Goal: Task Accomplishment & Management: Manage account settings

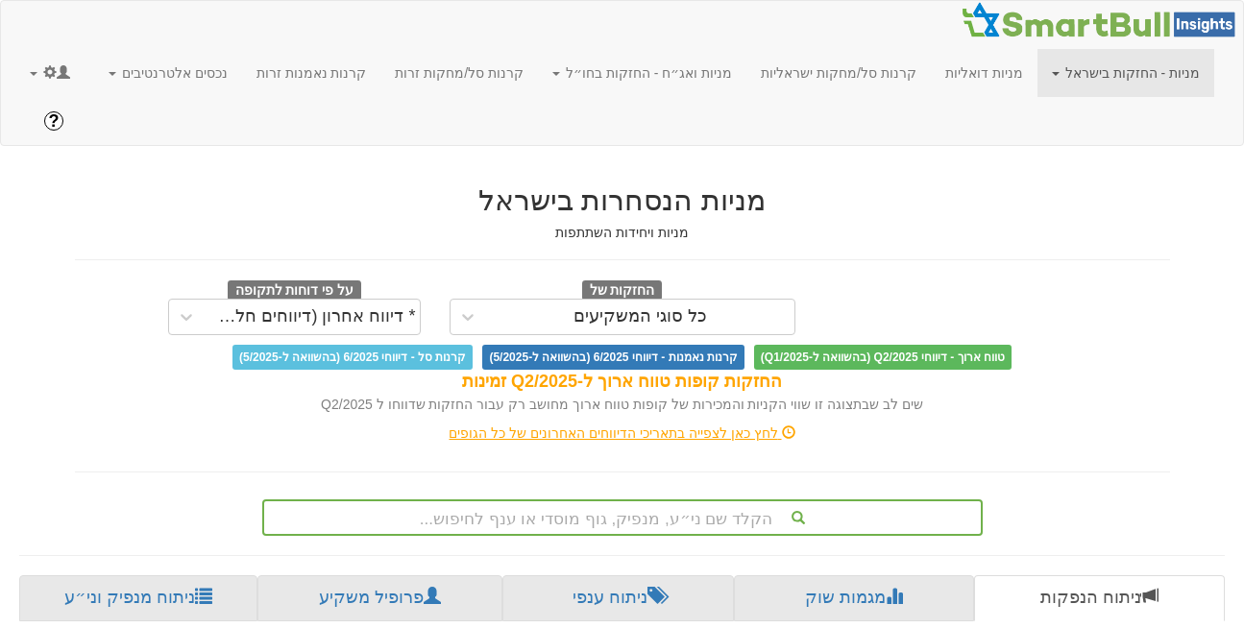
scroll to position [0, 14]
click at [34, 76] on link at bounding box center [49, 73] width 69 height 48
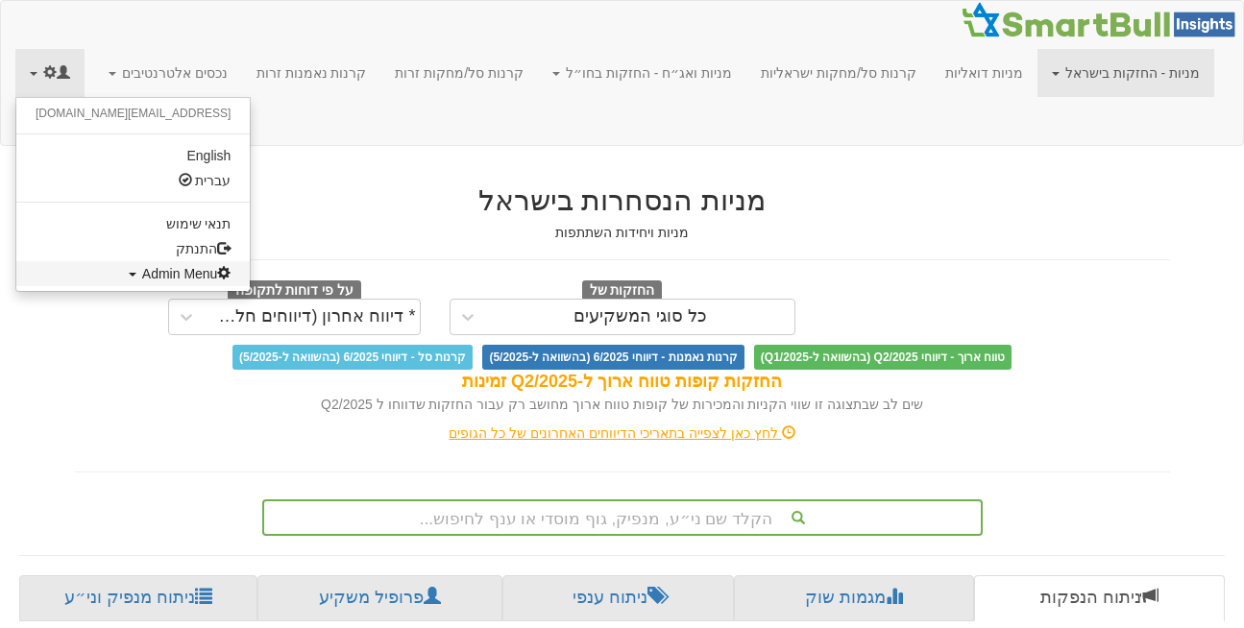
scroll to position [0, 0]
click at [100, 282] on link "Admin Menu" at bounding box center [132, 273] width 233 height 25
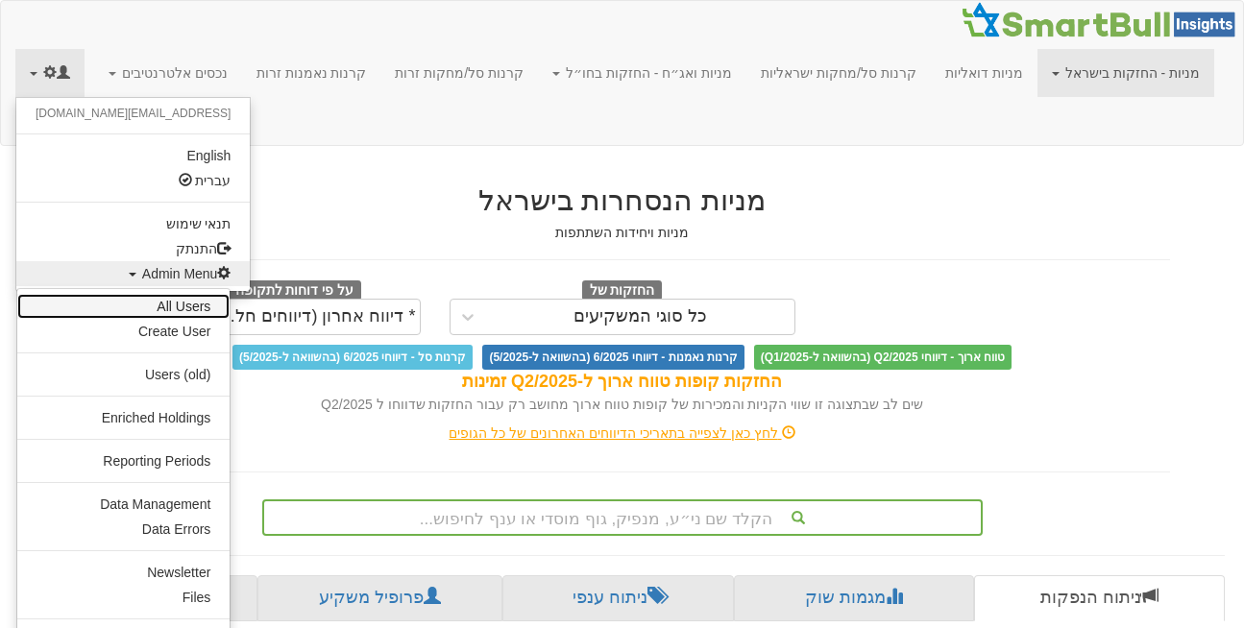
click at [178, 314] on link "All Users" at bounding box center [123, 306] width 212 height 25
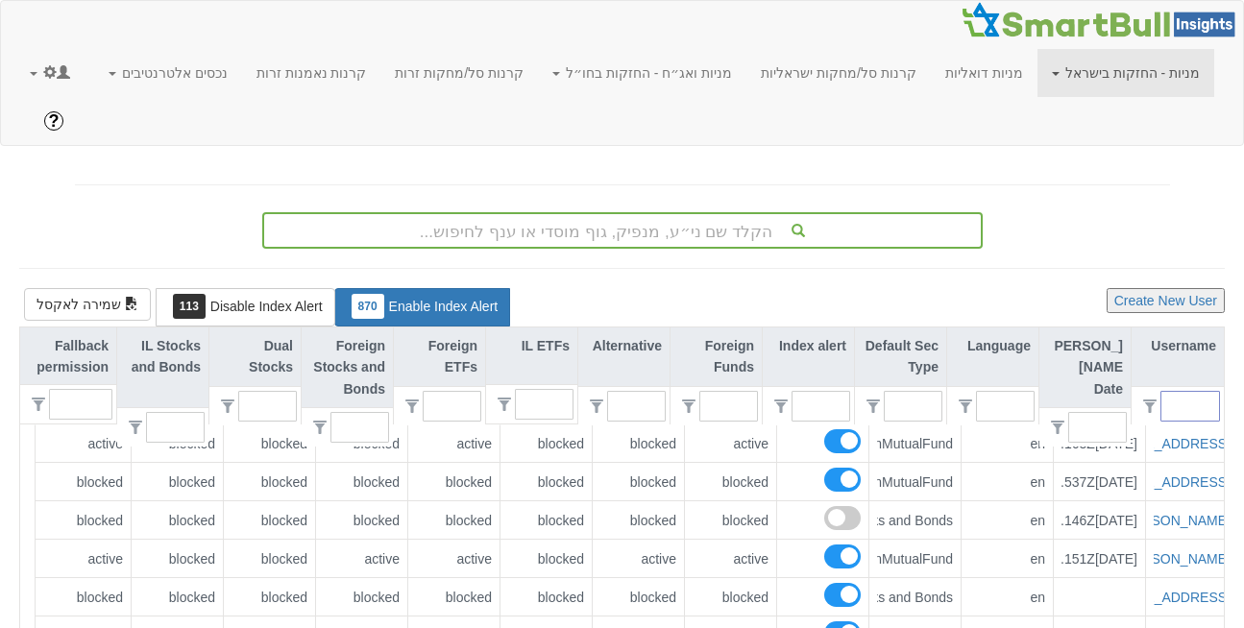
click at [1197, 392] on input "text" at bounding box center [1198, 406] width 42 height 29
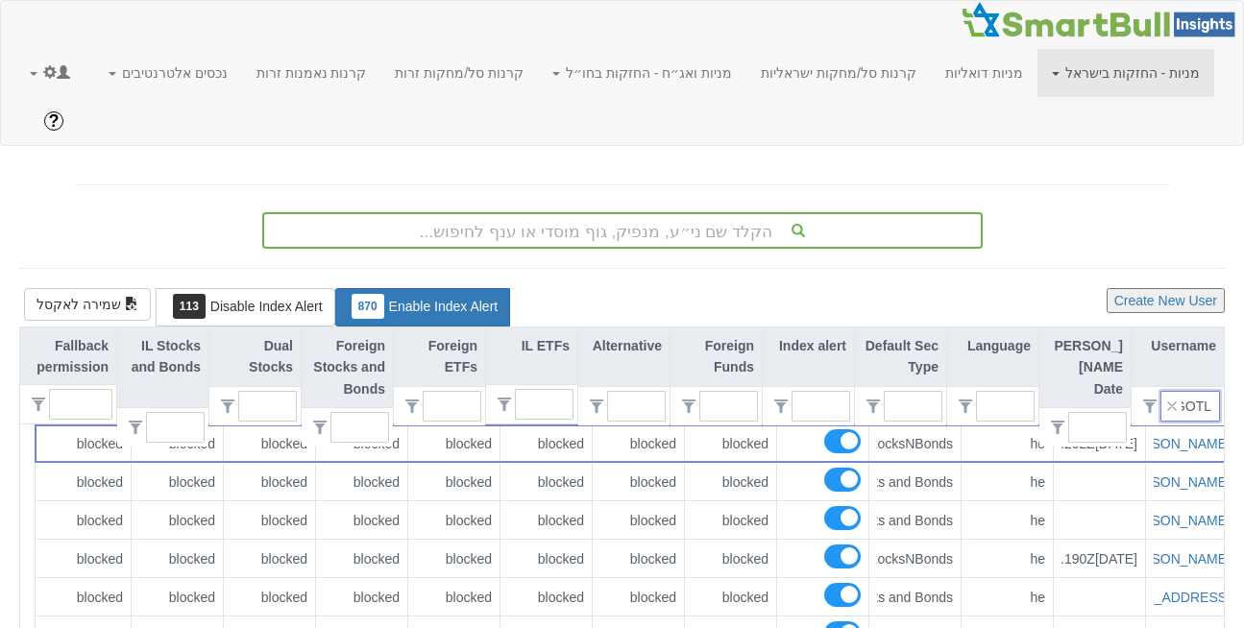
scroll to position [0, -6]
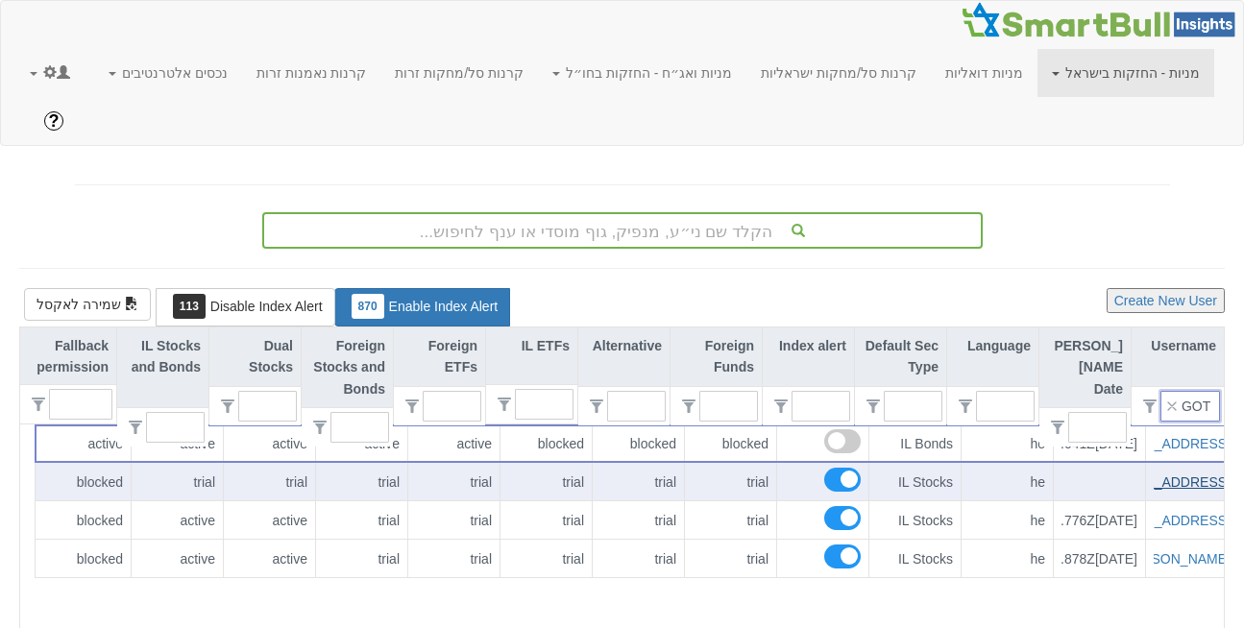
type input "GOTL"
click at [1179, 475] on link "[EMAIL_ADDRESS][DOMAIN_NAME]" at bounding box center [1117, 482] width 228 height 15
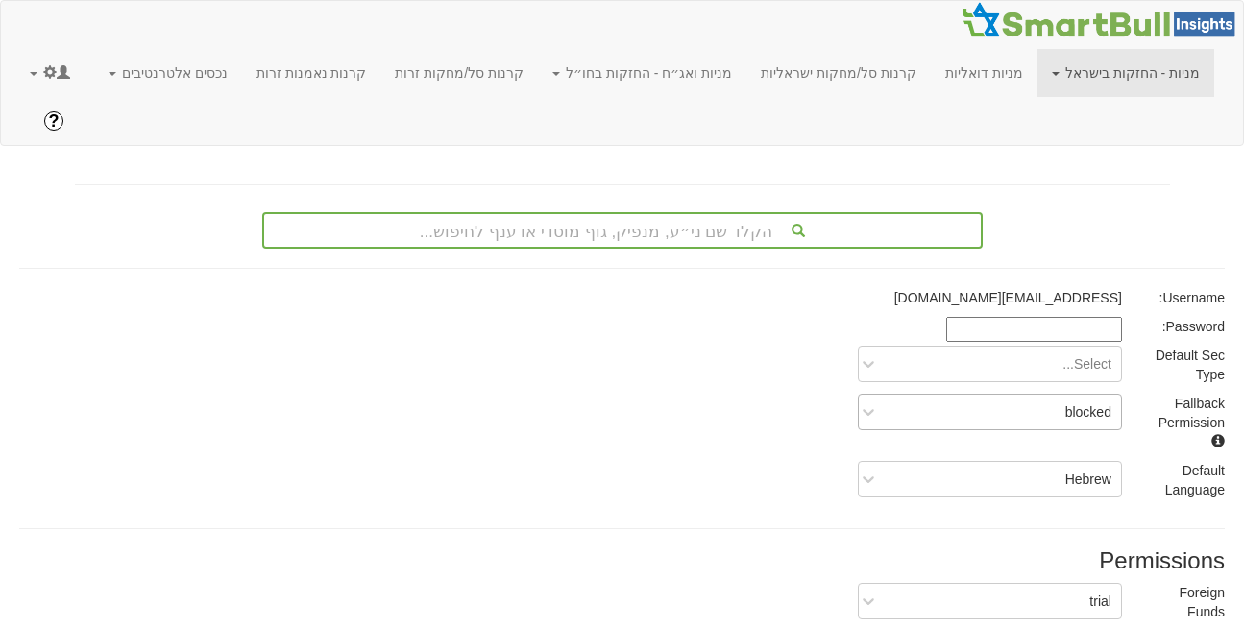
click at [1068, 397] on div "blocked" at bounding box center [1005, 412] width 233 height 31
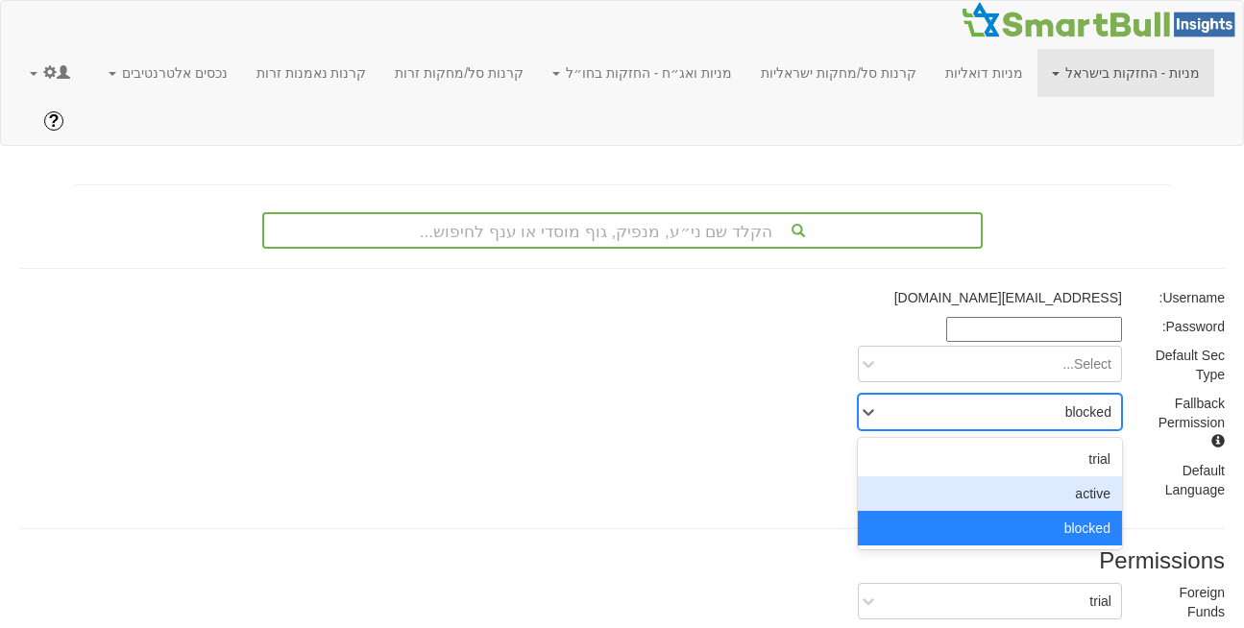
click at [1091, 477] on div "active" at bounding box center [990, 494] width 264 height 35
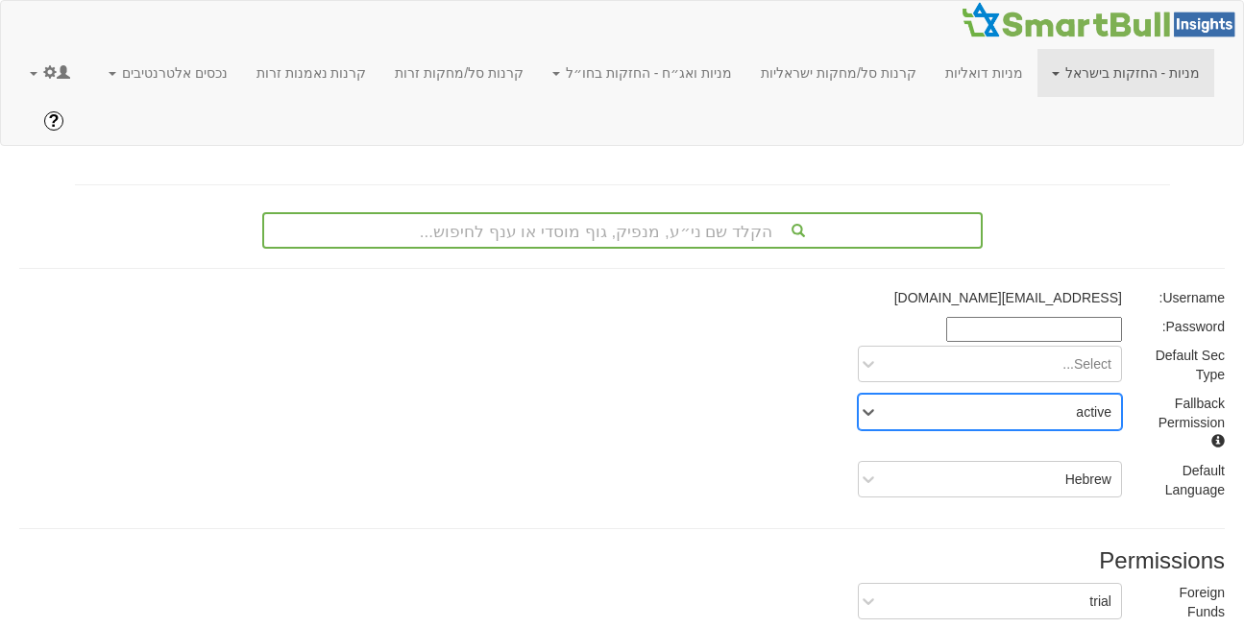
scroll to position [358, 0]
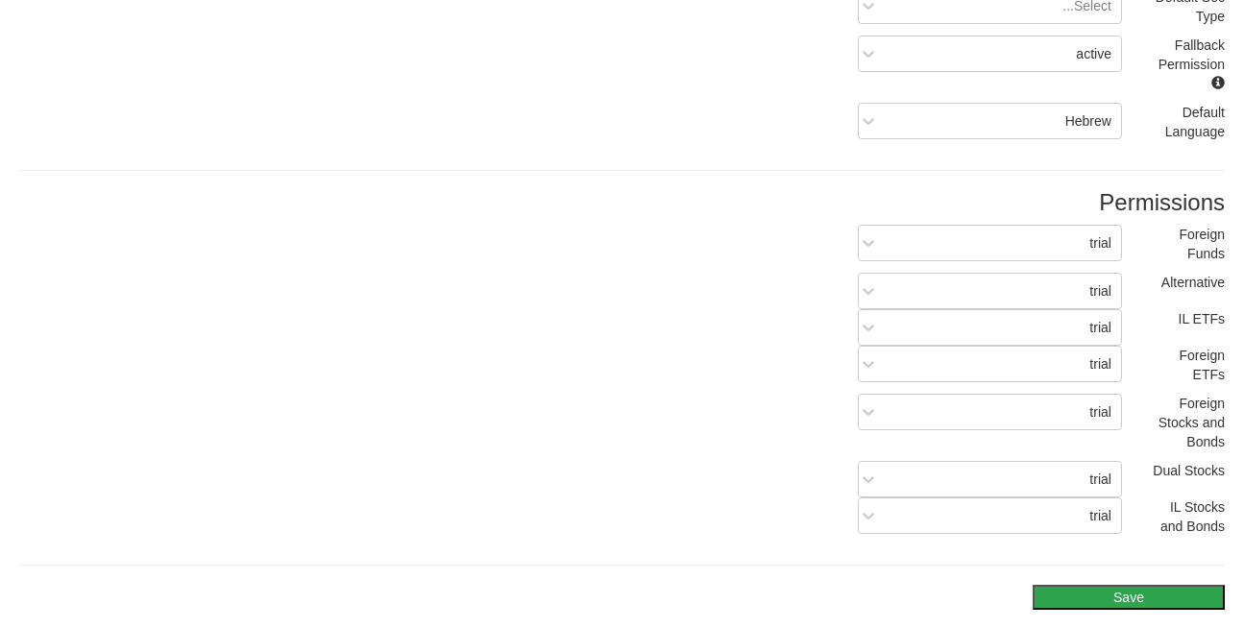
click at [1131, 585] on button "Save" at bounding box center [1129, 597] width 192 height 25
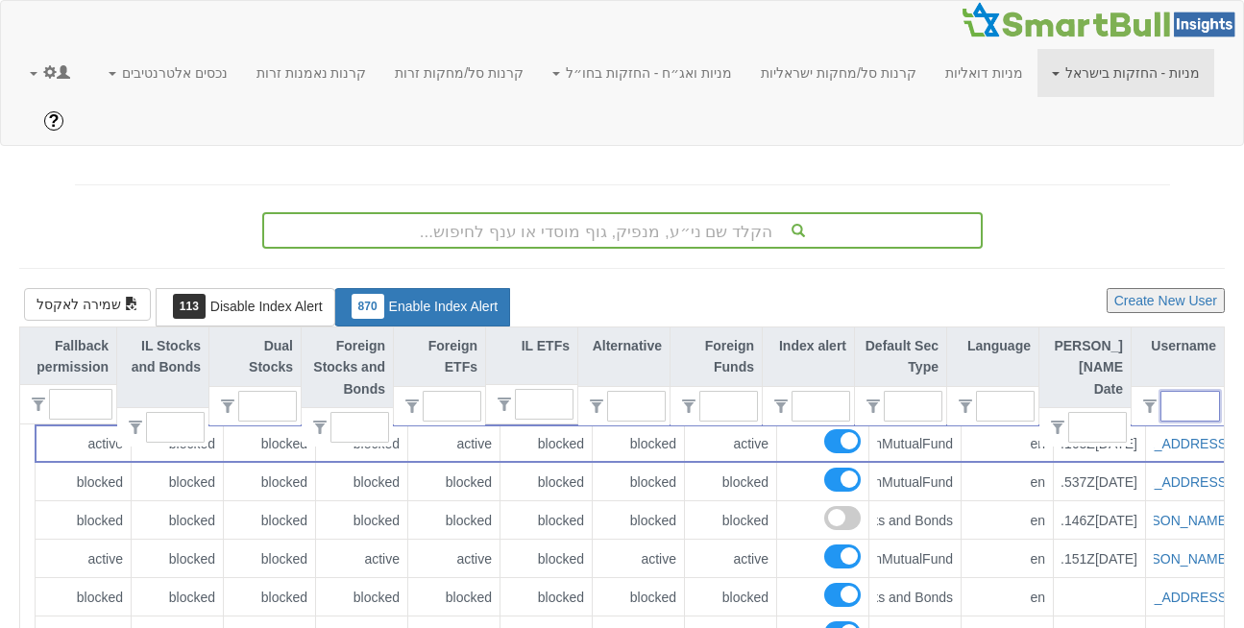
click at [1185, 392] on input "text" at bounding box center [1198, 406] width 42 height 29
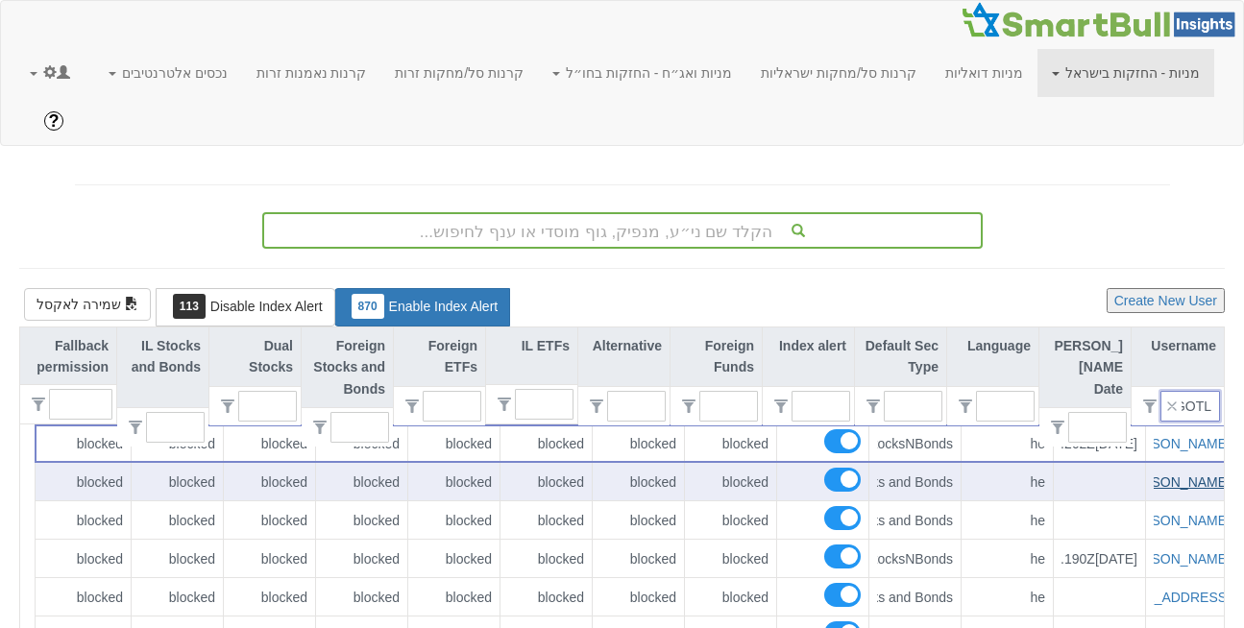
scroll to position [0, -6]
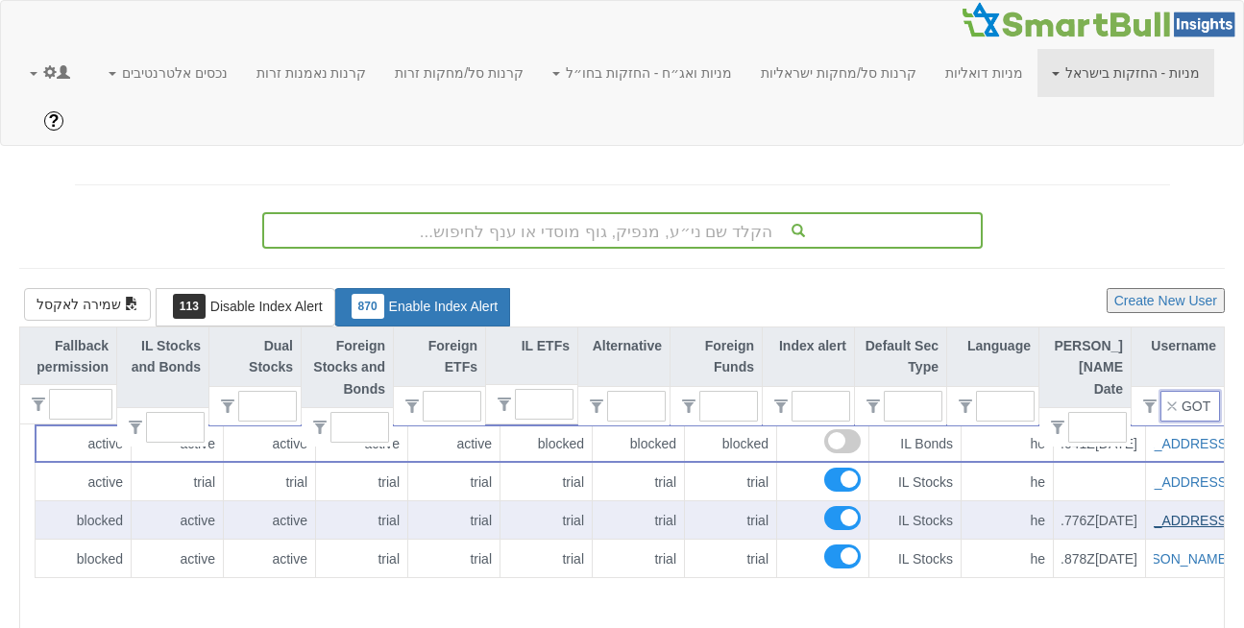
type input "GOTL"
click at [1162, 513] on link "[EMAIL_ADDRESS][DOMAIN_NAME]" at bounding box center [1117, 520] width 228 height 15
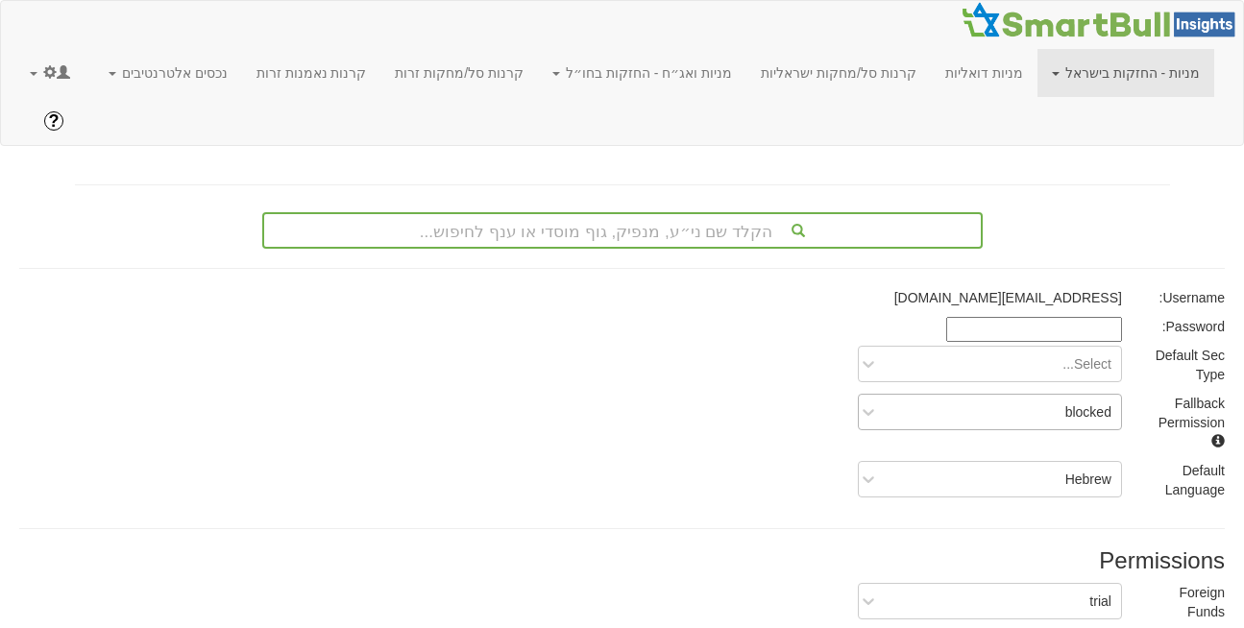
click at [1076, 403] on div "blocked" at bounding box center [1089, 412] width 46 height 19
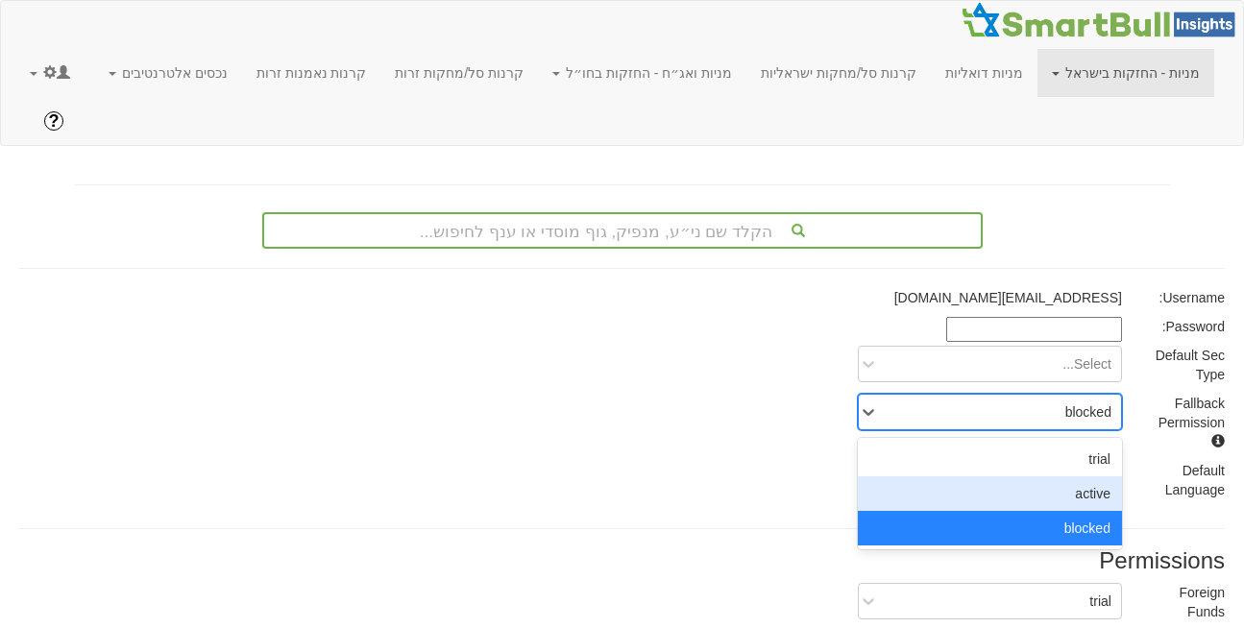
click at [1093, 477] on div "active" at bounding box center [990, 494] width 264 height 35
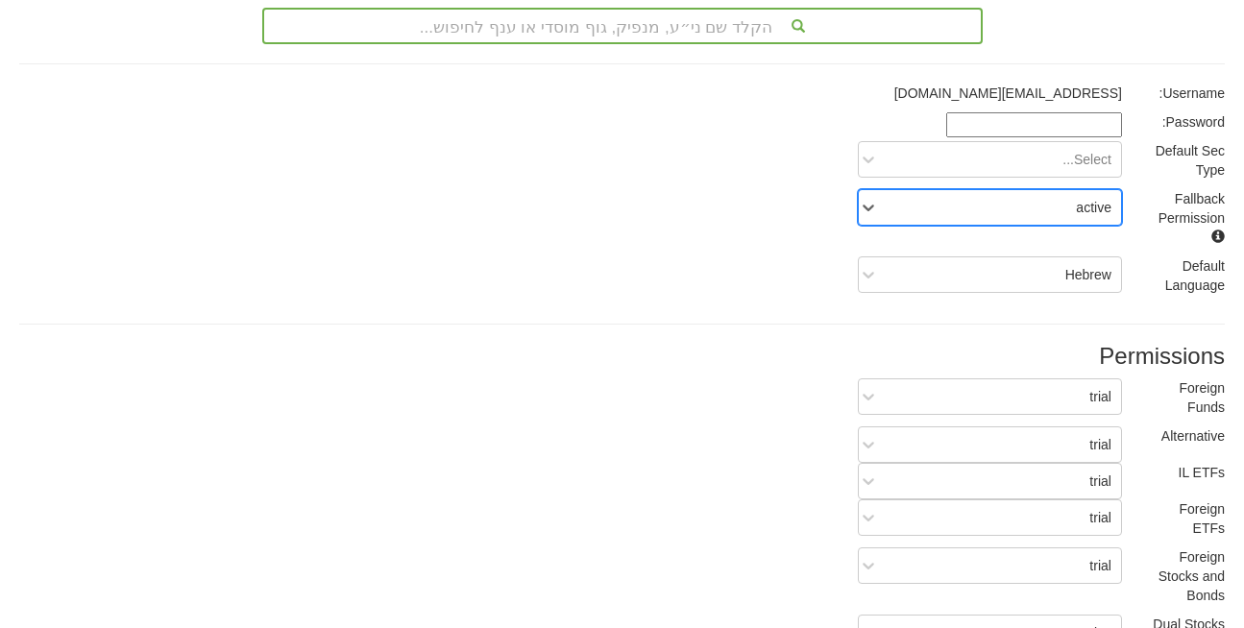
scroll to position [358, 0]
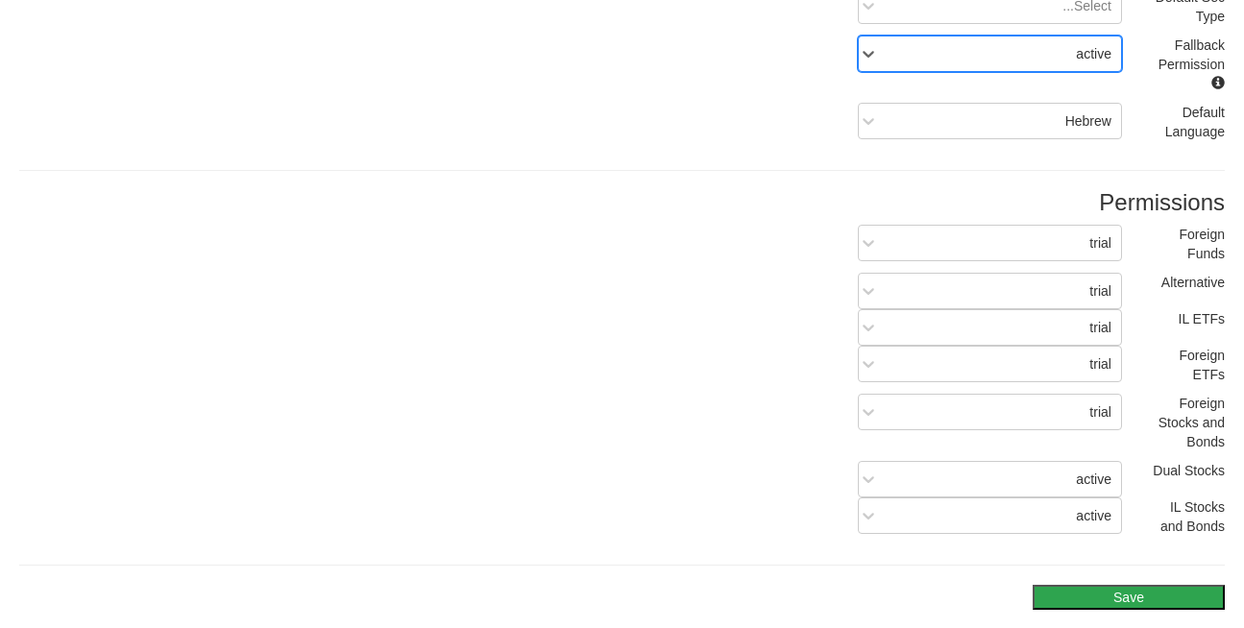
click at [1137, 585] on button "Save" at bounding box center [1129, 597] width 192 height 25
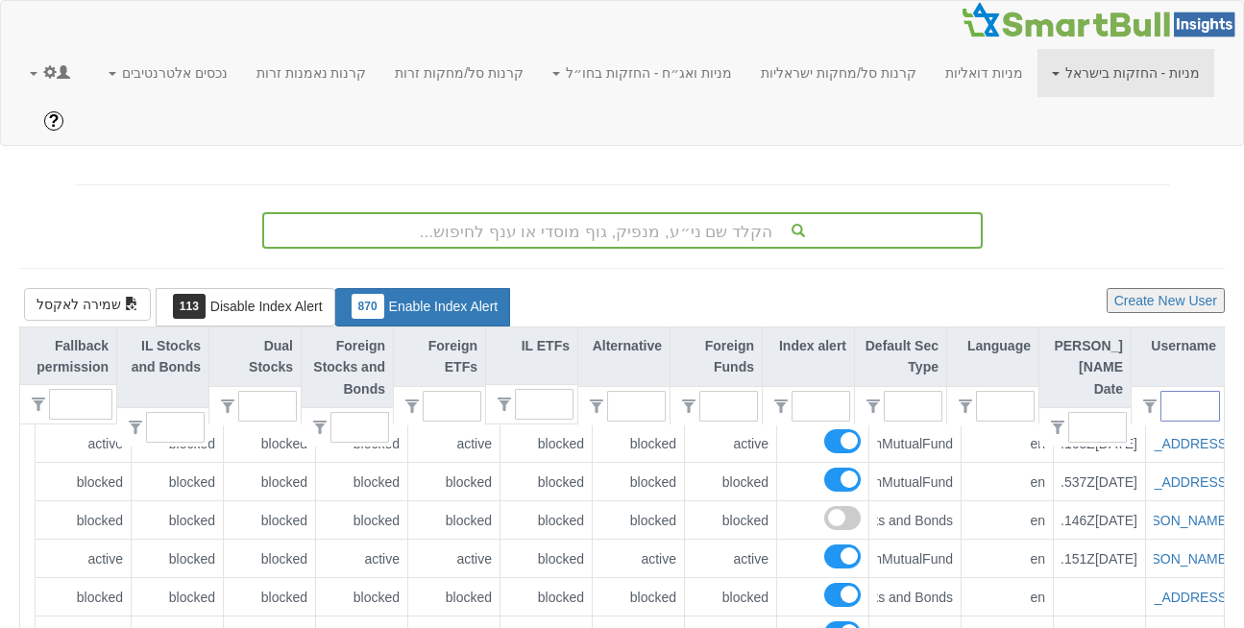
click at [1190, 392] on input "text" at bounding box center [1198, 406] width 42 height 29
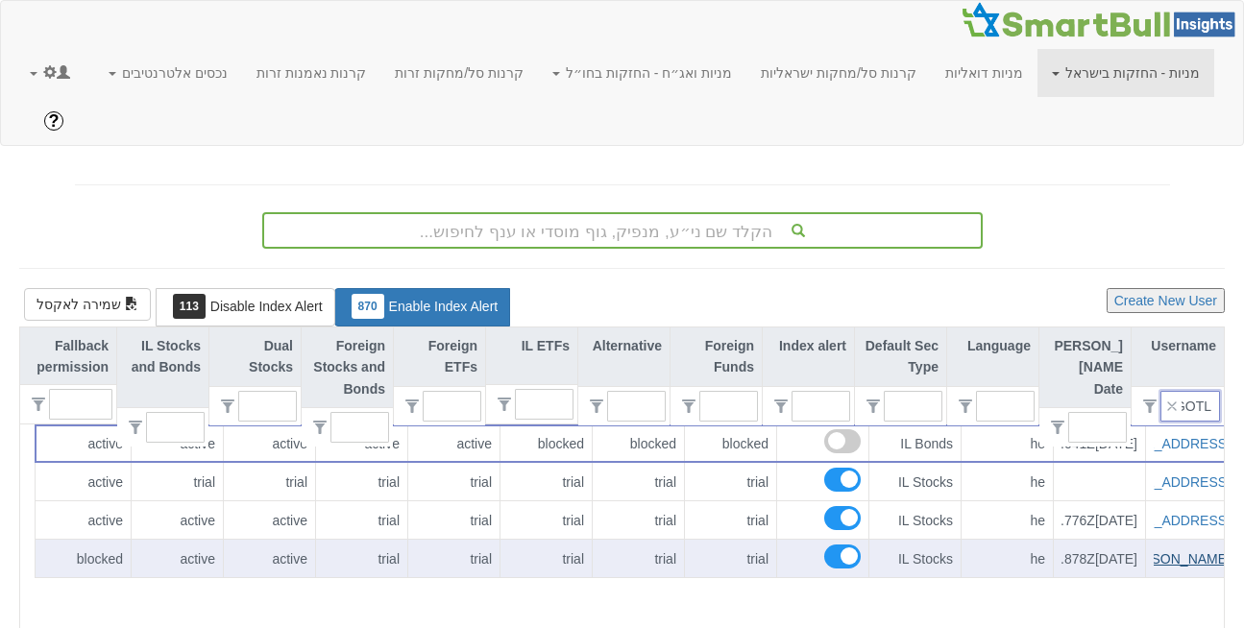
type input "GOTL"
click at [1195, 552] on link "[PERSON_NAME][EMAIL_ADDRESS][DOMAIN_NAME]" at bounding box center [1062, 559] width 338 height 15
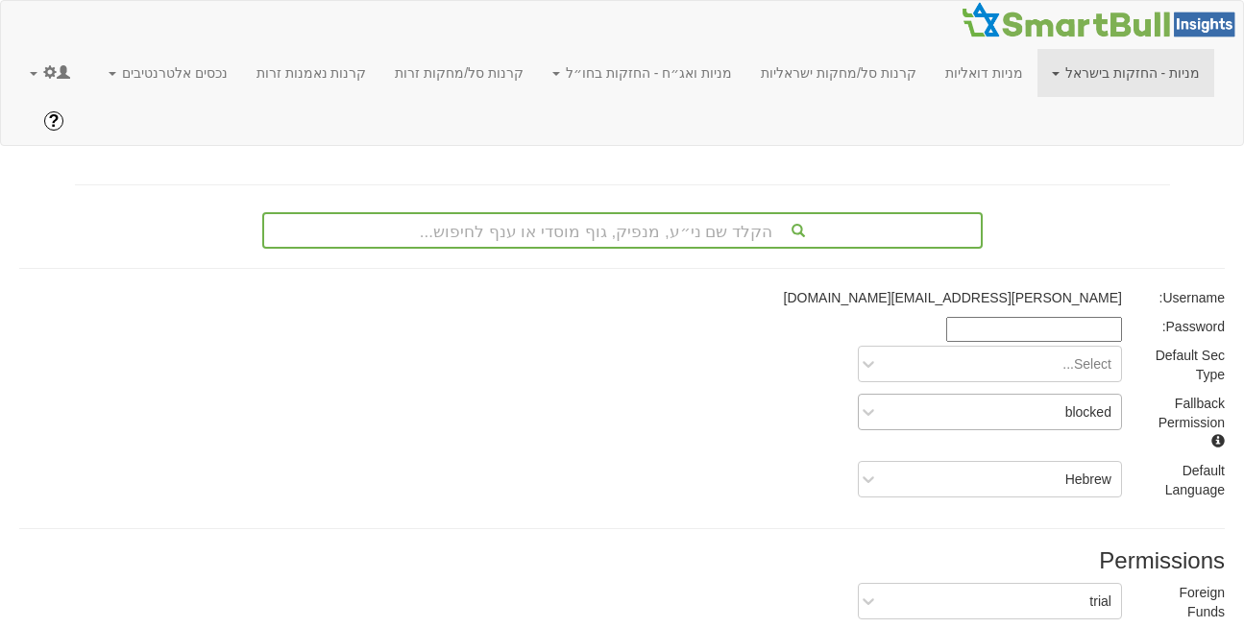
click at [1070, 394] on div "blocked" at bounding box center [990, 412] width 264 height 37
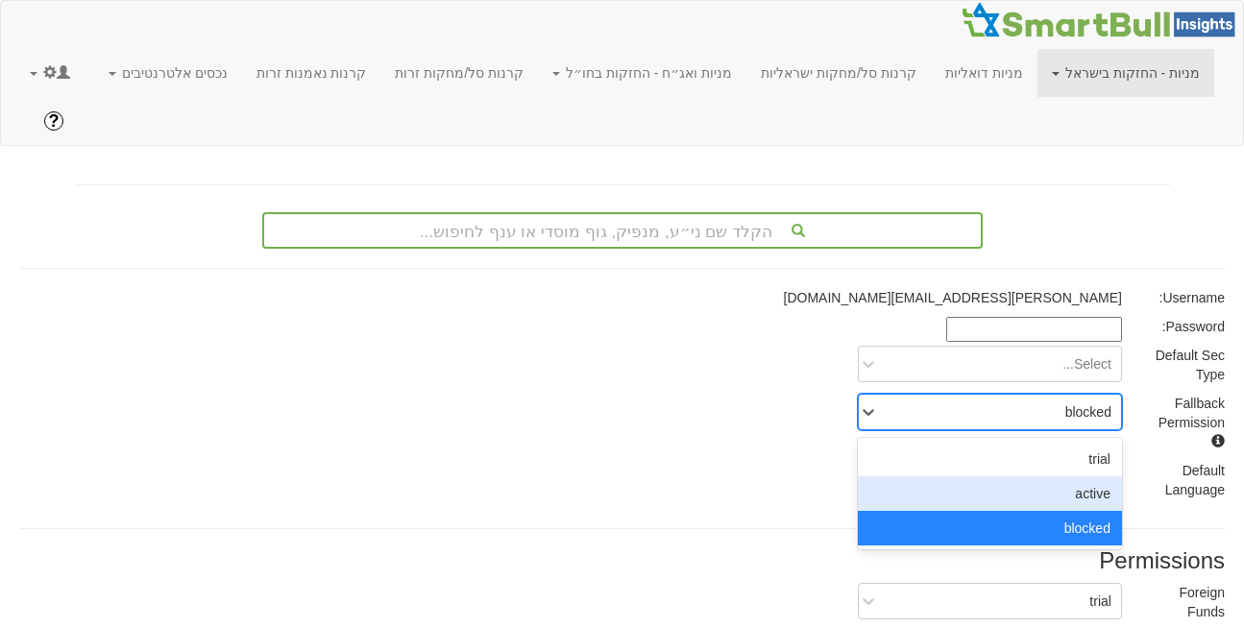
click at [1077, 477] on div "active" at bounding box center [990, 494] width 264 height 35
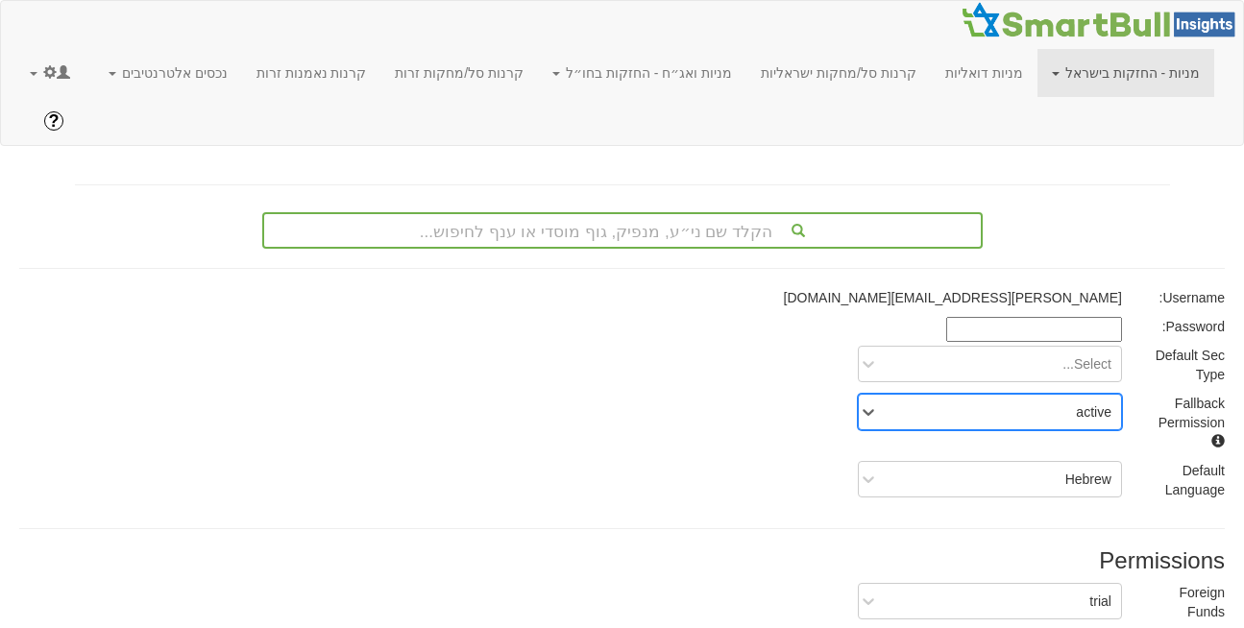
scroll to position [358, 0]
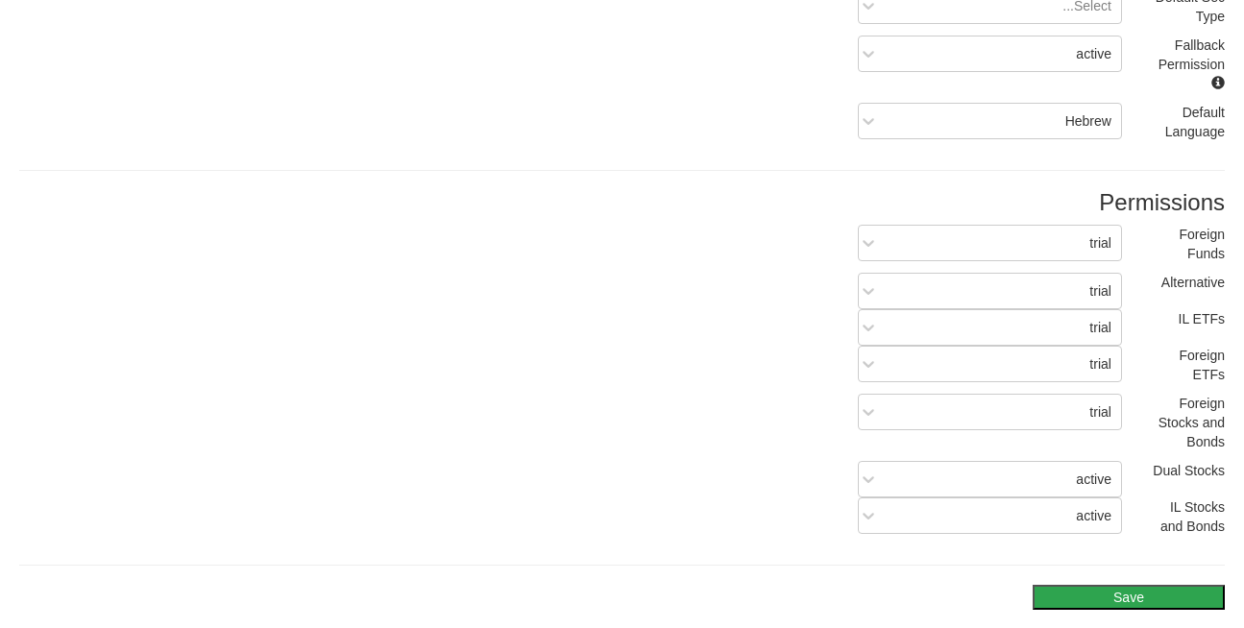
click at [1135, 585] on button "Save" at bounding box center [1129, 597] width 192 height 25
